Goal: Information Seeking & Learning: Learn about a topic

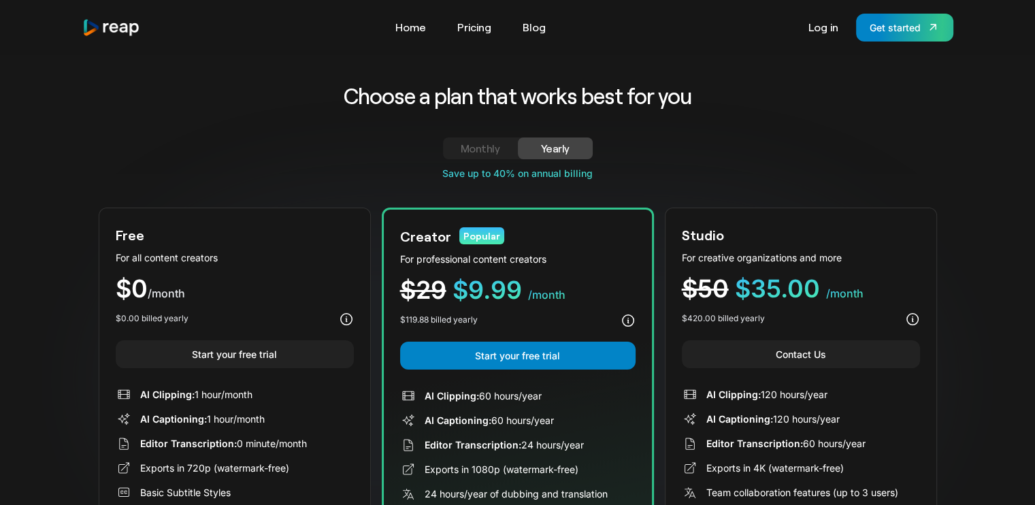
drag, startPoint x: 239, startPoint y: 142, endPoint x: 214, endPoint y: 108, distance: 42.7
click at [239, 138] on div "Monthly Yearly Free Plan For all content creators $19 /mo Lorem ipsum dolor sit…" at bounding box center [518, 151] width 838 height 29
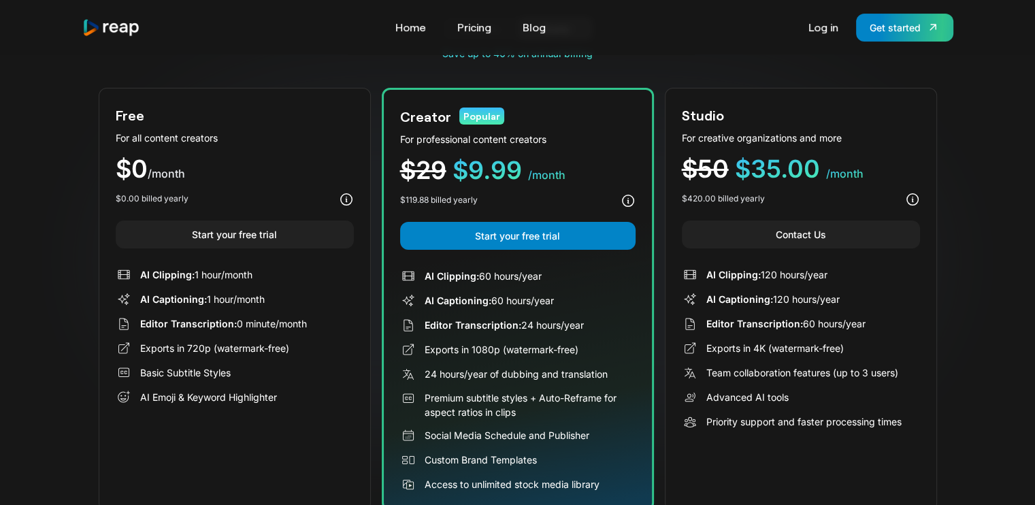
scroll to position [136, 0]
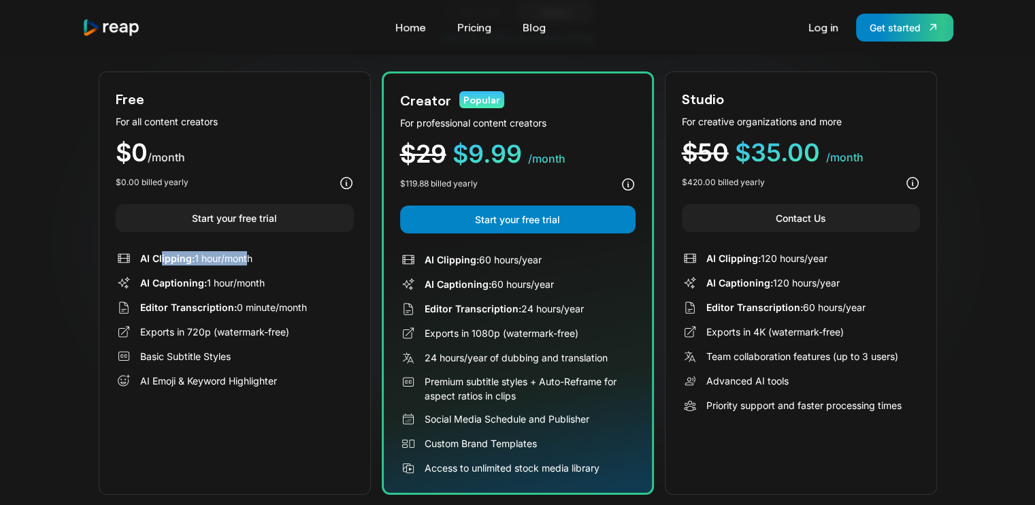
drag, startPoint x: 161, startPoint y: 255, endPoint x: 239, endPoint y: 262, distance: 78.5
click at [239, 262] on div "AI Clipping: 1 hour/month" at bounding box center [196, 258] width 112 height 14
click at [182, 276] on div "AI Captioning: 1 hour/month" at bounding box center [202, 283] width 124 height 14
drag, startPoint x: 184, startPoint y: 277, endPoint x: 260, endPoint y: 281, distance: 76.3
click at [260, 281] on div "AI Captioning: 1 hour/month" at bounding box center [202, 283] width 124 height 14
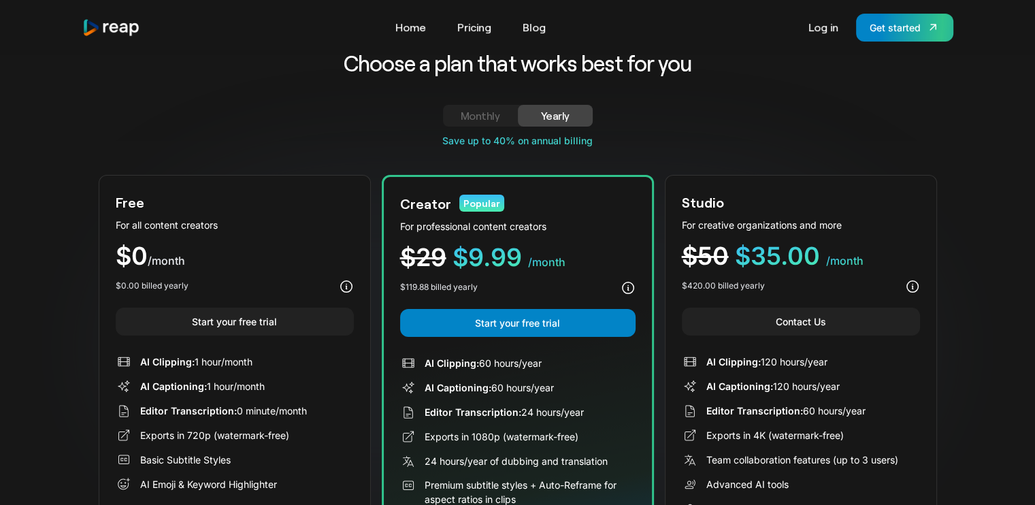
scroll to position [0, 0]
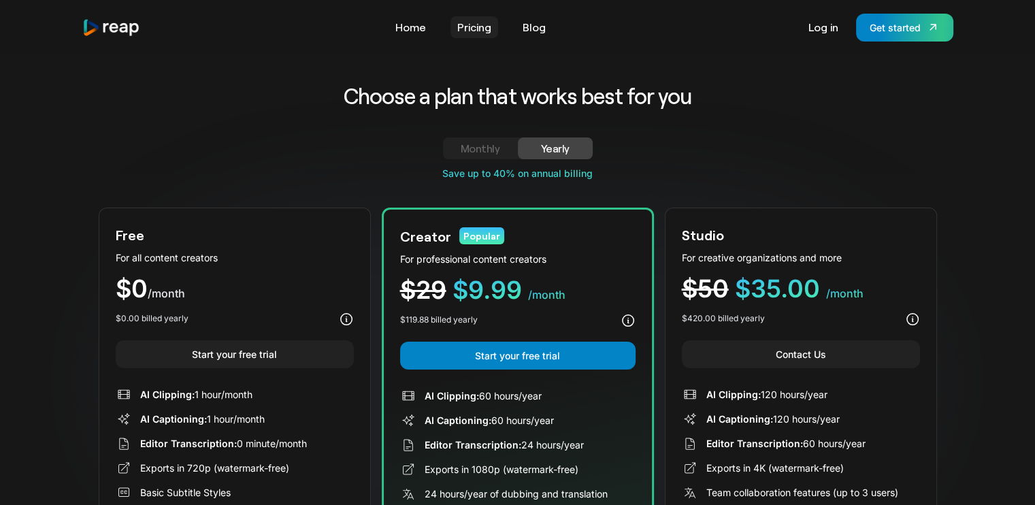
click at [460, 22] on link "Pricing" at bounding box center [474, 27] width 48 height 22
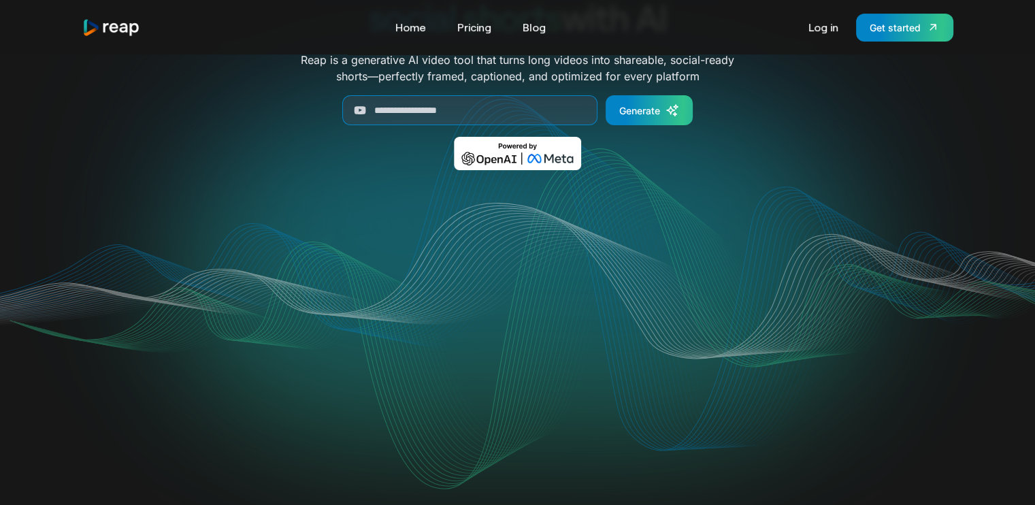
scroll to position [204, 0]
